Goal: Find specific page/section: Find specific page/section

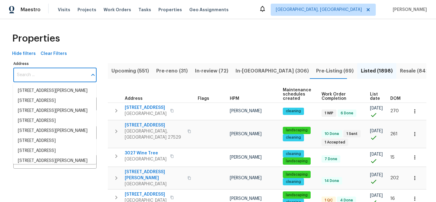
click at [61, 71] on input "Address" at bounding box center [50, 75] width 74 height 14
paste input "[STREET_ADDRESS]"
type input "[STREET_ADDRESS]"
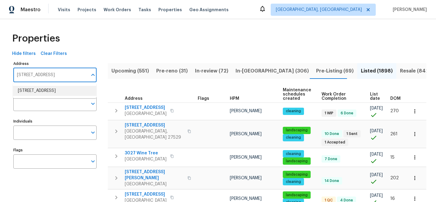
click at [73, 88] on li "[STREET_ADDRESS]" at bounding box center [54, 91] width 83 height 10
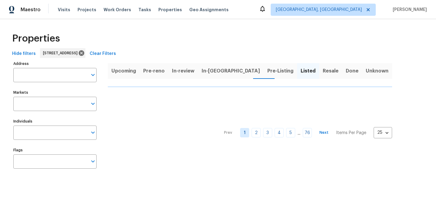
type input "[STREET_ADDRESS]"
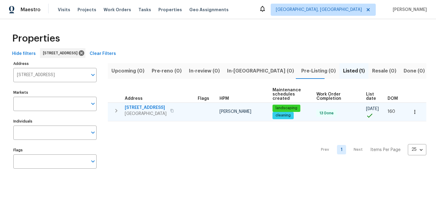
click at [153, 106] on span "[STREET_ADDRESS]" at bounding box center [146, 108] width 42 height 6
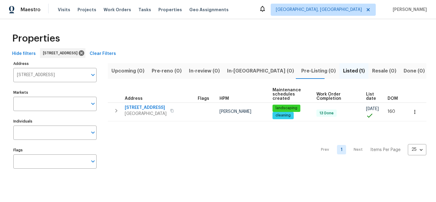
click at [116, 52] on span "Clear Filters" at bounding box center [103, 54] width 26 height 8
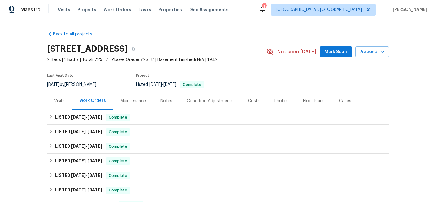
click at [54, 98] on div "Visits" at bounding box center [59, 101] width 11 height 6
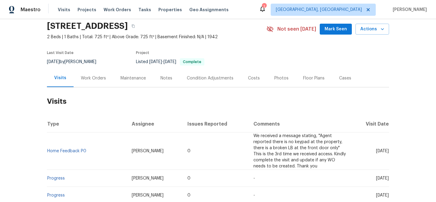
scroll to position [36, 0]
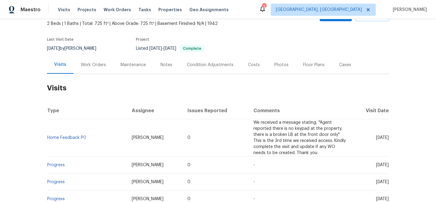
click at [91, 70] on div "Work Orders" at bounding box center [94, 65] width 40 height 18
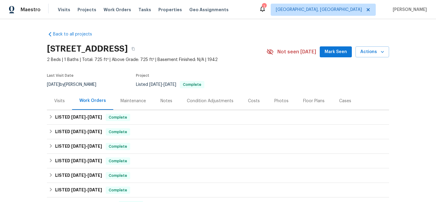
click at [61, 101] on div "Visits" at bounding box center [59, 101] width 11 height 6
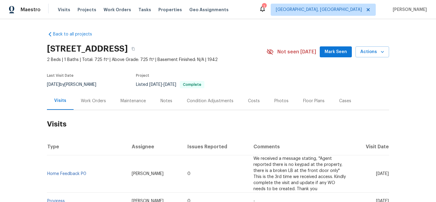
click at [97, 102] on div "Work Orders" at bounding box center [93, 101] width 25 height 6
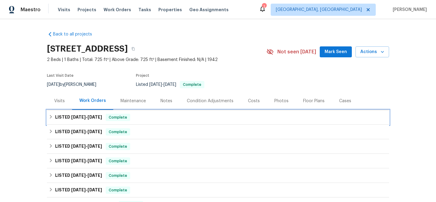
click at [154, 123] on div "LISTED 8/22/25 - 9/16/25 Complete" at bounding box center [218, 117] width 342 height 15
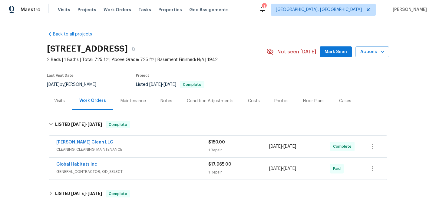
click at [142, 145] on div "Capelli Crystal Clean LLC" at bounding box center [132, 142] width 152 height 7
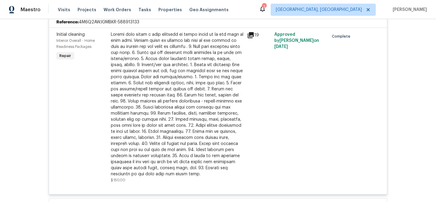
scroll to position [176, 0]
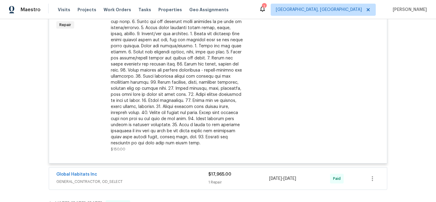
click at [165, 183] on span "GENERAL_CONTRACTOR, OD_SELECT" at bounding box center [132, 181] width 152 height 6
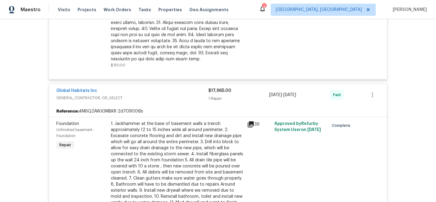
scroll to position [269, 0]
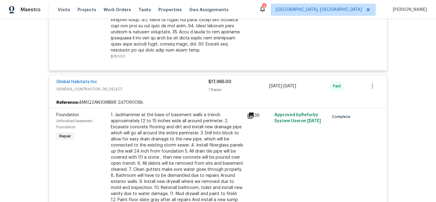
click at [248, 113] on icon at bounding box center [251, 115] width 6 height 6
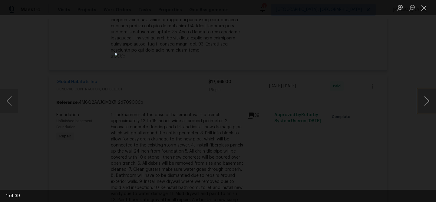
click at [428, 100] on button "Next image" at bounding box center [427, 101] width 18 height 24
click at [426, 100] on button "Next image" at bounding box center [427, 101] width 18 height 24
